Goal: Information Seeking & Learning: Compare options

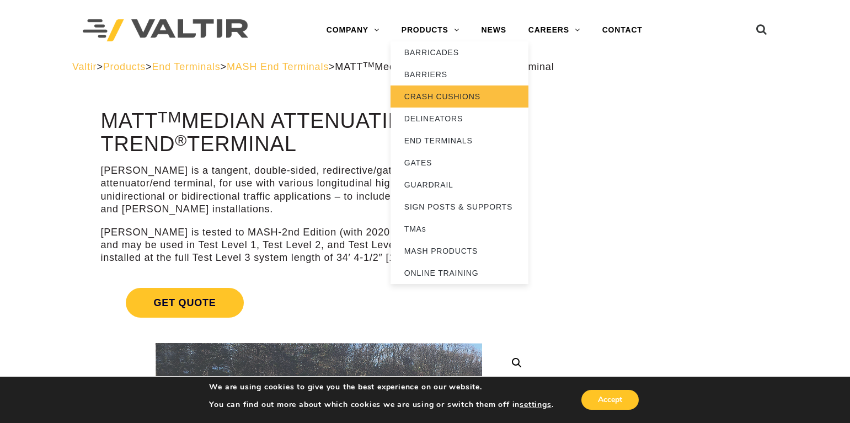
click at [419, 95] on link "CRASH CUSHIONS" at bounding box center [459, 96] width 138 height 22
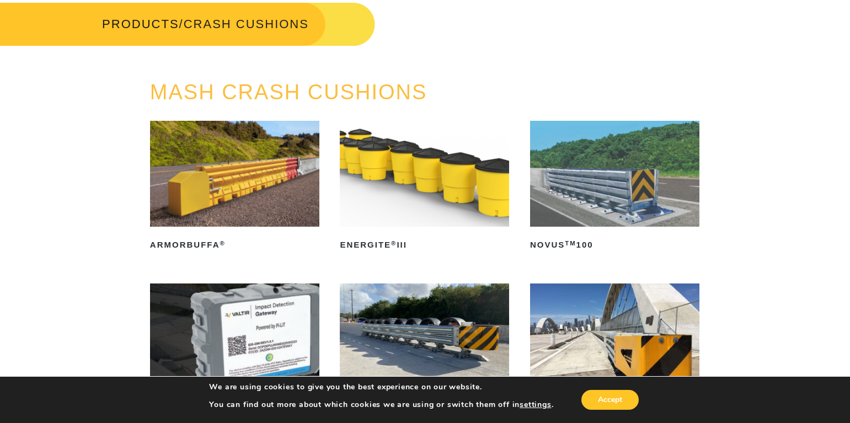
scroll to position [55, 0]
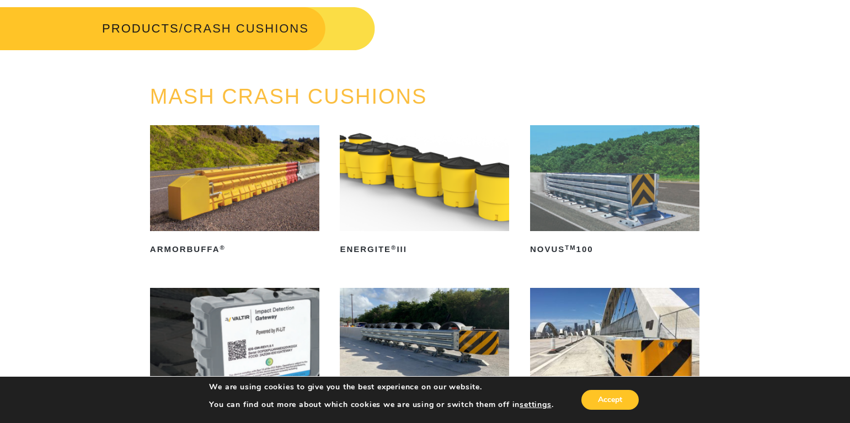
click at [581, 174] on img at bounding box center [614, 178] width 169 height 106
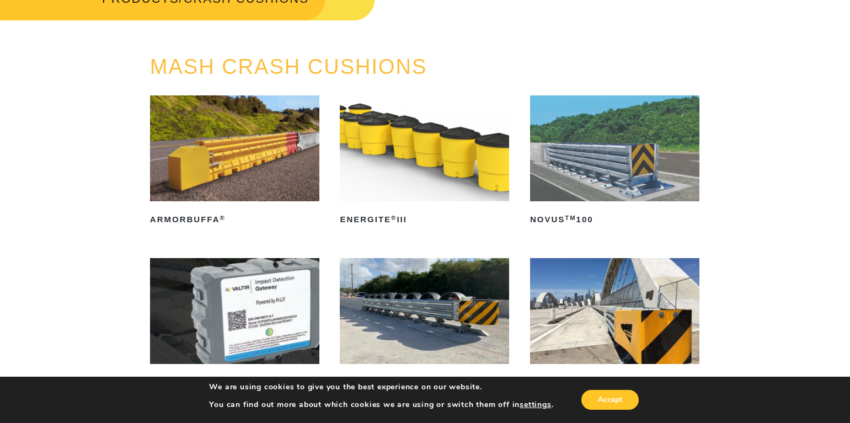
scroll to position [165, 0]
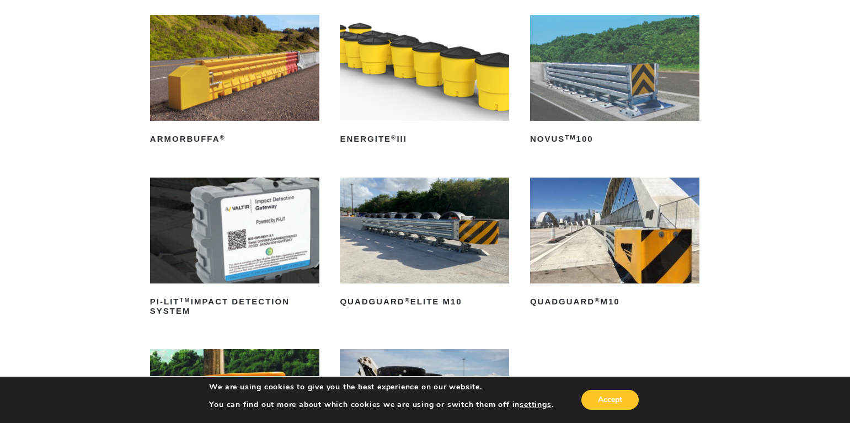
click at [412, 228] on img at bounding box center [424, 231] width 169 height 106
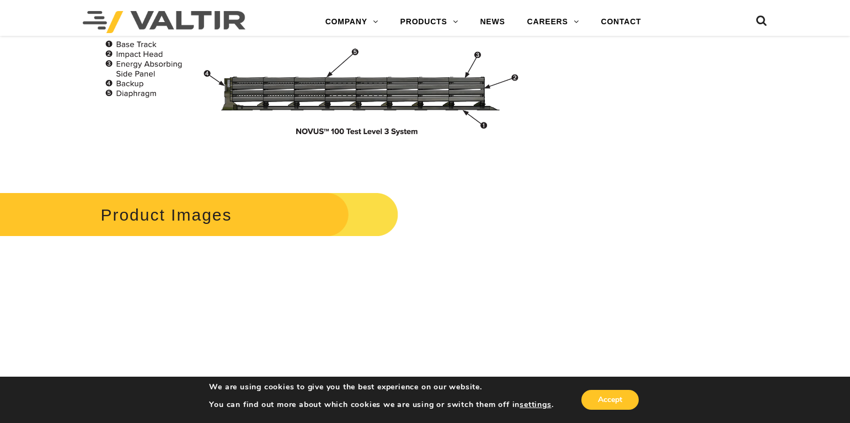
scroll to position [1268, 0]
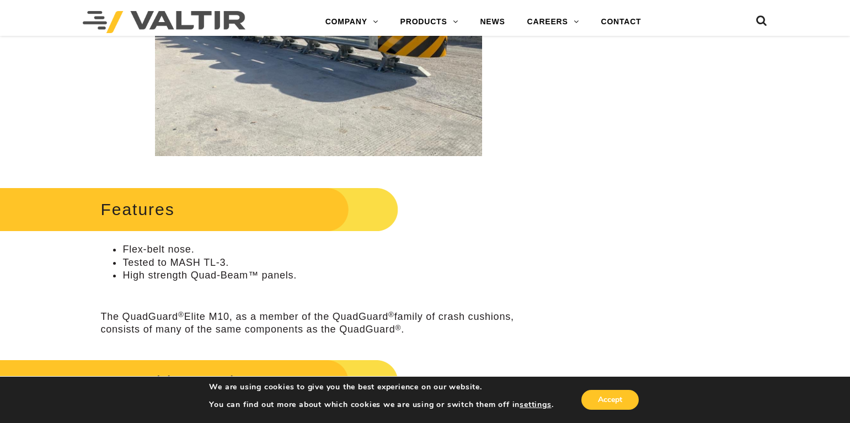
scroll to position [331, 0]
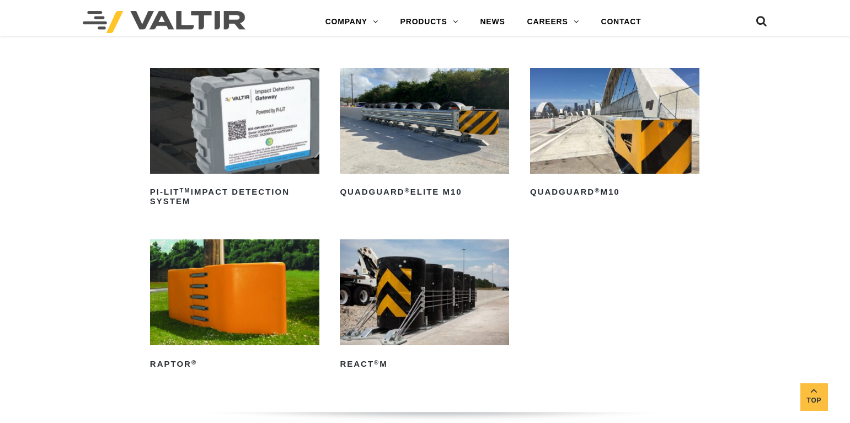
scroll to position [276, 0]
